Goal: Task Accomplishment & Management: Complete application form

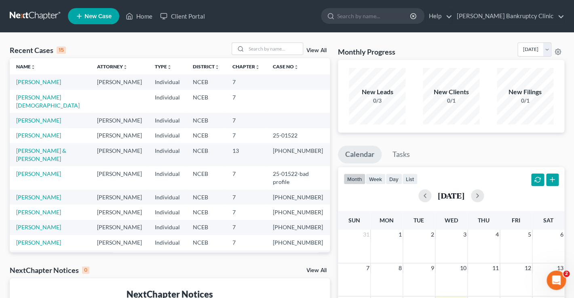
click at [95, 21] on link "New Case" at bounding box center [93, 16] width 51 height 16
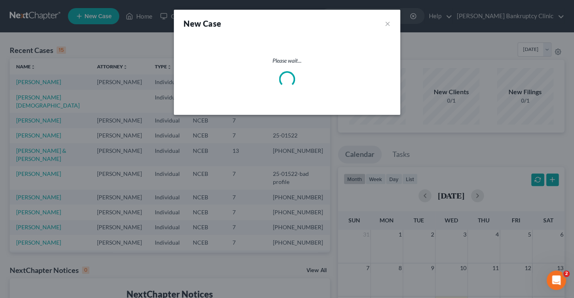
select select "57"
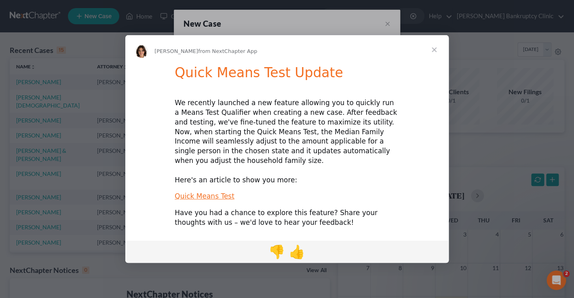
click at [438, 54] on span "Close" at bounding box center [434, 49] width 29 height 29
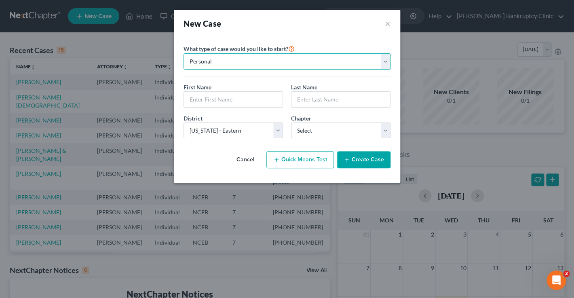
click option "Personal" at bounding box center [0, 0] width 0 height 0
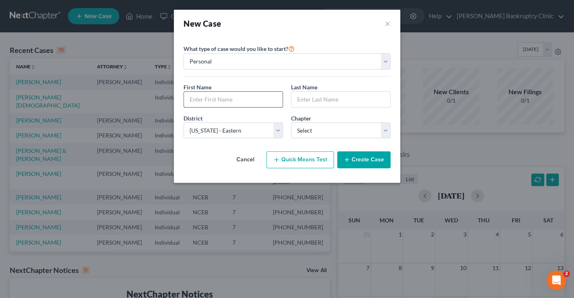
click at [258, 99] on input "text" at bounding box center [233, 99] width 99 height 15
type input "[PERSON_NAME]"
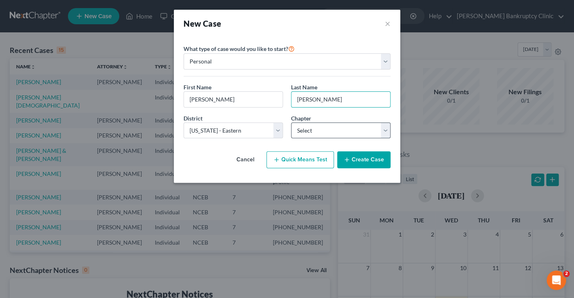
type input "[PERSON_NAME]"
click at [291, 123] on select "Select 7 11 12 13" at bounding box center [340, 131] width 99 height 16
select select "0"
click option "7" at bounding box center [0, 0] width 0 height 0
click at [366, 168] on button "Create Case" at bounding box center [363, 159] width 53 height 17
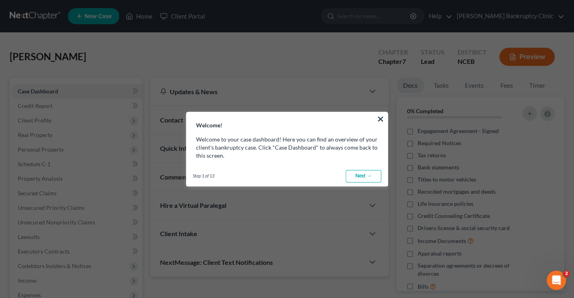
click at [370, 178] on link "Next →" at bounding box center [364, 176] width 36 height 13
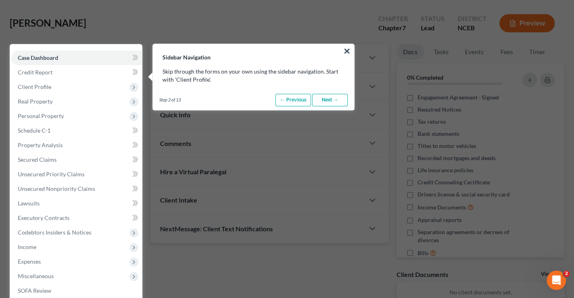
scroll to position [36, 0]
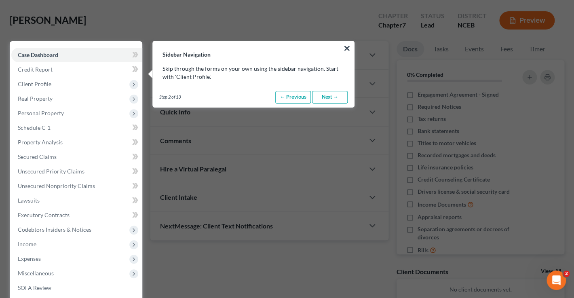
click at [332, 99] on link "Next →" at bounding box center [330, 97] width 36 height 13
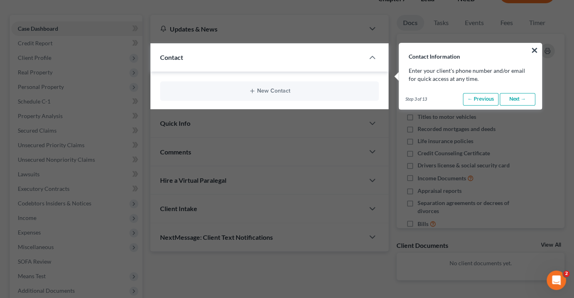
scroll to position [65, 0]
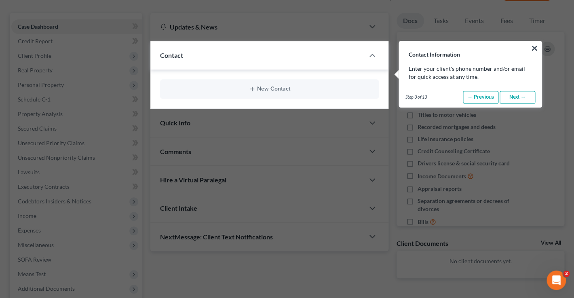
click at [507, 97] on link "Next →" at bounding box center [518, 97] width 36 height 13
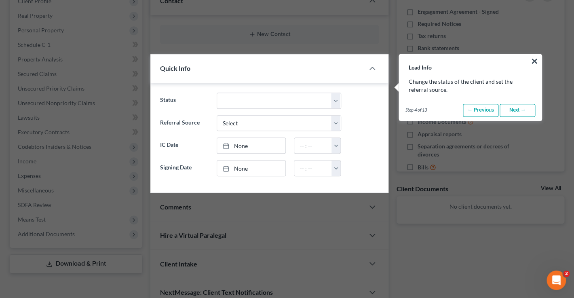
scroll to position [133, 0]
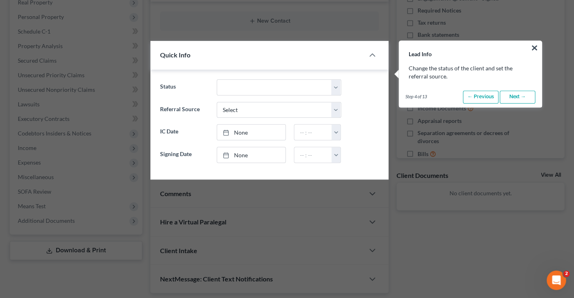
click at [522, 97] on link "Next →" at bounding box center [518, 97] width 36 height 13
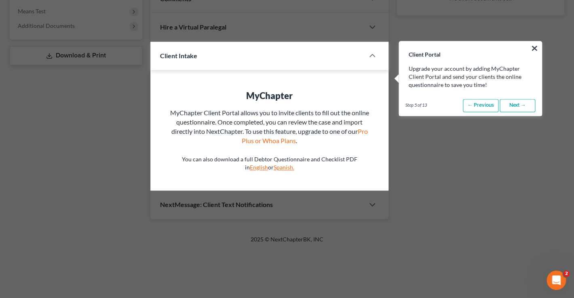
scroll to position [328, 0]
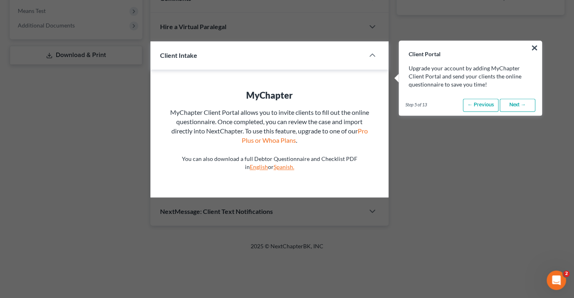
click at [515, 100] on link "Next →" at bounding box center [518, 105] width 36 height 13
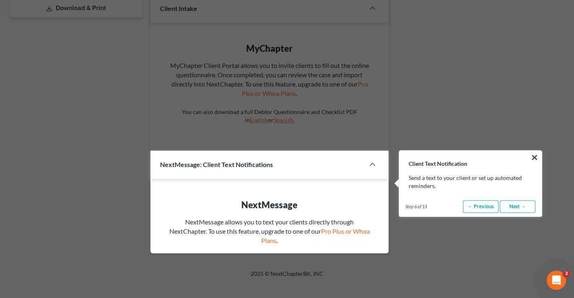
scroll to position [484, 0]
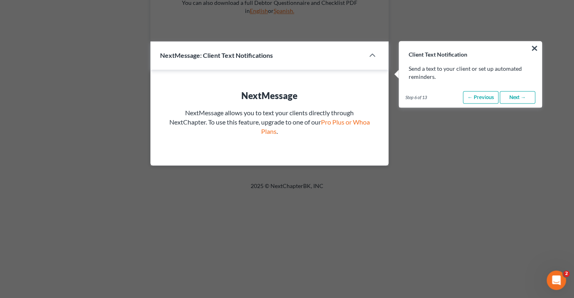
click at [515, 100] on link "Next →" at bounding box center [518, 97] width 36 height 13
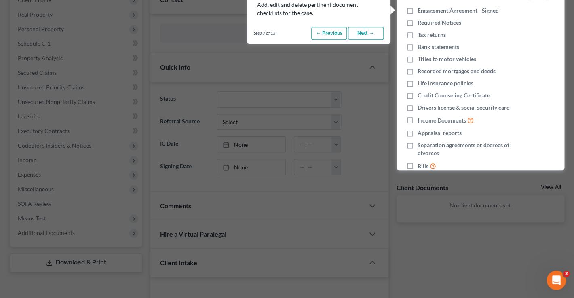
scroll to position [57, 0]
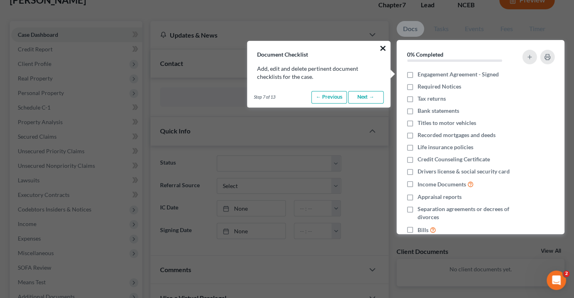
click at [384, 51] on button "×" at bounding box center [383, 48] width 8 height 13
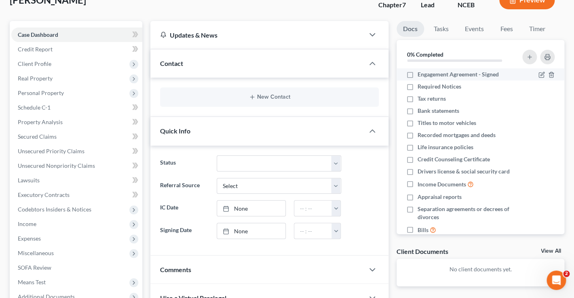
click at [418, 75] on label "Engagement Agreement - Signed" at bounding box center [458, 74] width 81 height 8
click at [421, 75] on input "Engagement Agreement - Signed" at bounding box center [423, 72] width 5 height 5
checkbox input "true"
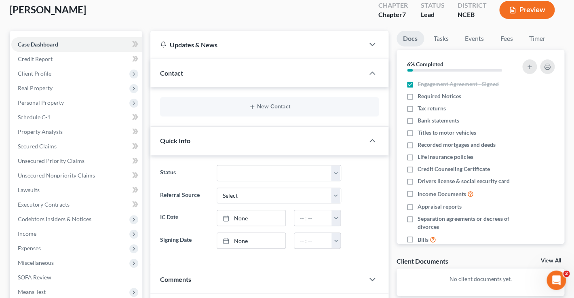
scroll to position [47, 0]
click option "Lead" at bounding box center [0, 0] width 0 height 0
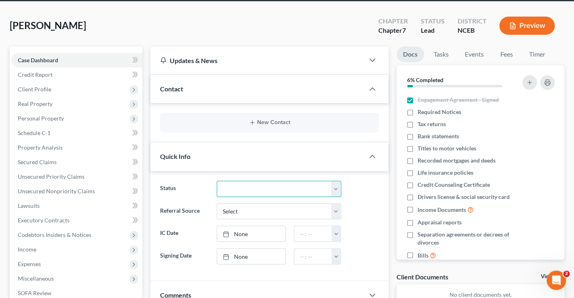
scroll to position [2, 0]
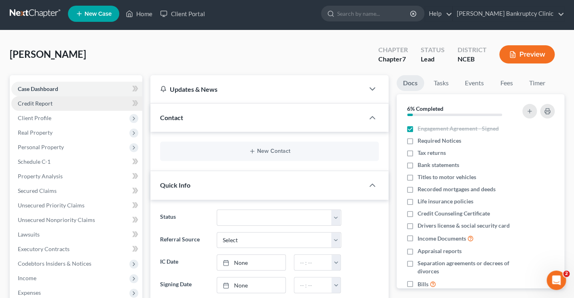
click at [127, 103] on link "Credit Report" at bounding box center [76, 103] width 131 height 15
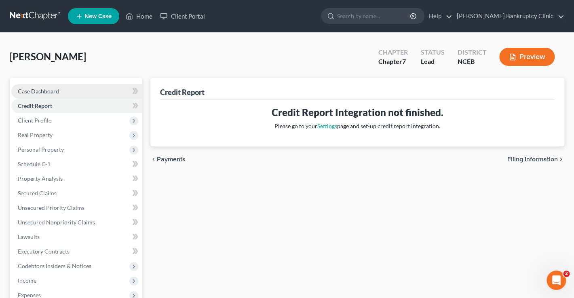
click at [73, 92] on link "Case Dashboard" at bounding box center [76, 91] width 131 height 15
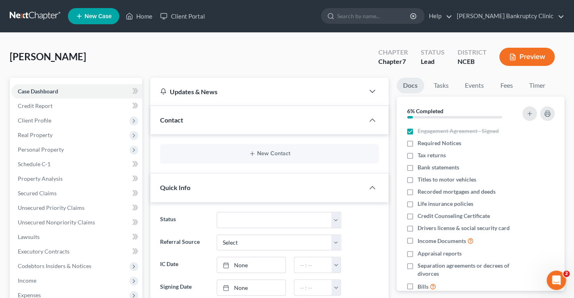
click at [408, 86] on link "Docs" at bounding box center [411, 86] width 28 height 16
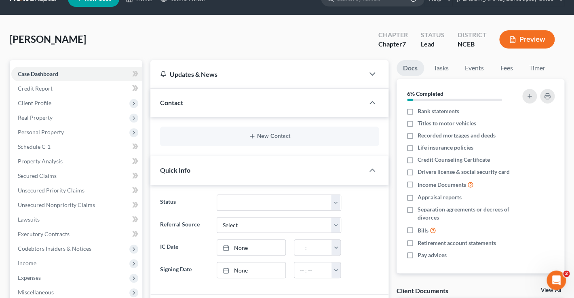
scroll to position [40, 0]
click at [313, 136] on button "New Contact" at bounding box center [270, 136] width 206 height 6
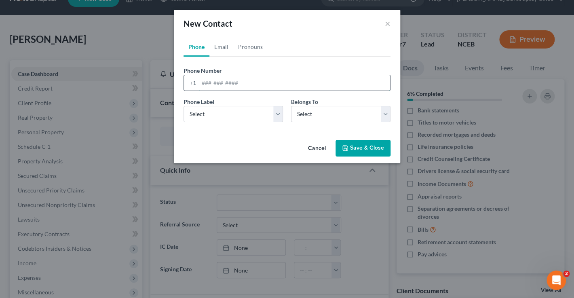
click at [244, 84] on input "tel" at bounding box center [294, 82] width 191 height 15
type input "7194267183"
click at [277, 116] on select "Select Mobile Home Work Other" at bounding box center [233, 114] width 99 height 16
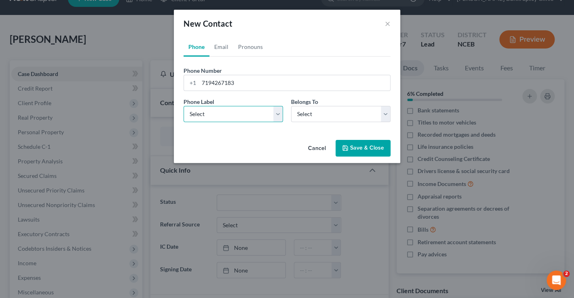
select select "1"
click option "Home" at bounding box center [0, 0] width 0 height 0
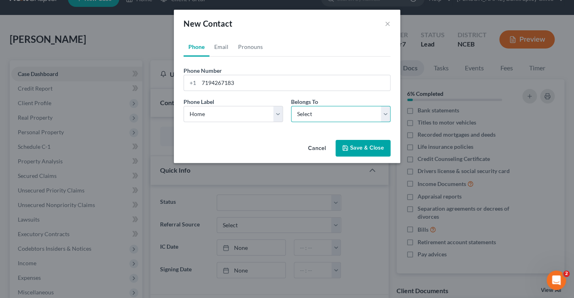
select select "0"
click option "Client" at bounding box center [0, 0] width 0 height 0
click at [376, 152] on button "Save & Close" at bounding box center [363, 148] width 55 height 17
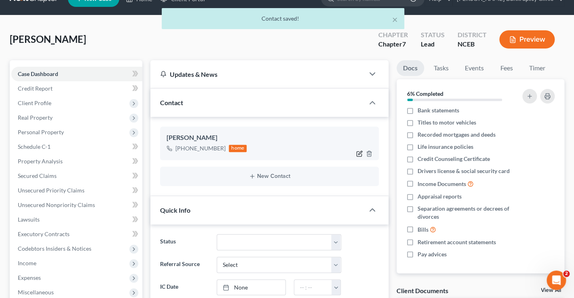
click at [362, 153] on icon "button" at bounding box center [359, 153] width 6 height 6
select select "1"
select select "0"
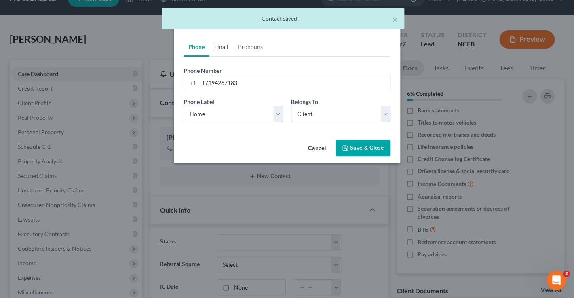
click at [227, 46] on link "Email" at bounding box center [222, 46] width 24 height 19
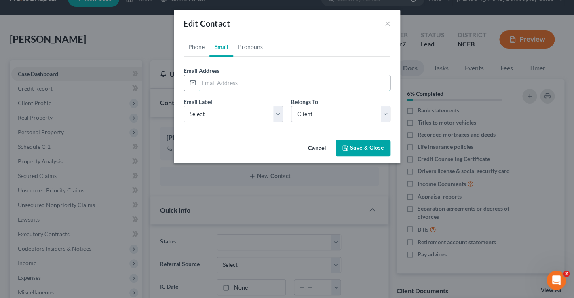
click at [211, 80] on input "email" at bounding box center [294, 82] width 191 height 15
paste input "[EMAIL_ADDRESS][DOMAIN_NAME]"
type input "[EMAIL_ADDRESS][DOMAIN_NAME]"
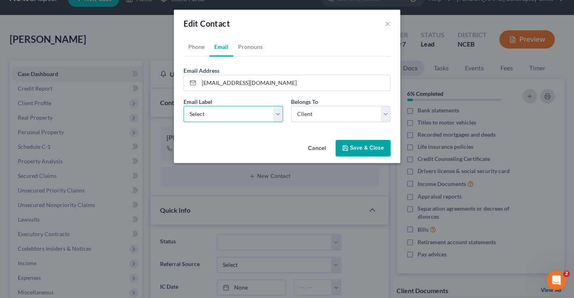
select select "0"
click option "Home" at bounding box center [0, 0] width 0 height 0
click at [373, 152] on button "Save & Close" at bounding box center [363, 148] width 55 height 17
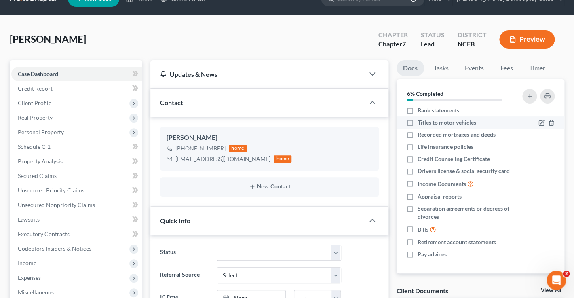
scroll to position [31, 0]
